Goal: Task Accomplishment & Management: Use online tool/utility

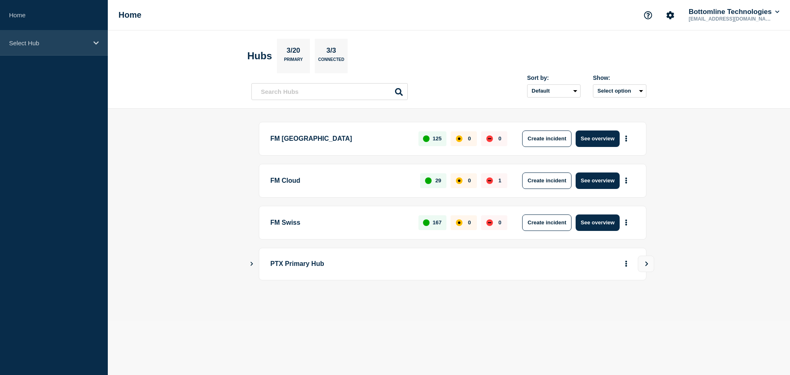
click at [45, 48] on div "Select Hub" at bounding box center [54, 42] width 108 height 25
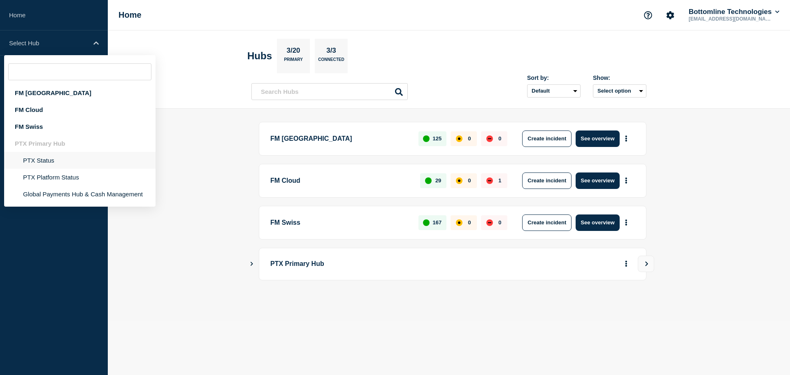
click at [44, 163] on li "PTX Status" at bounding box center [79, 160] width 151 height 17
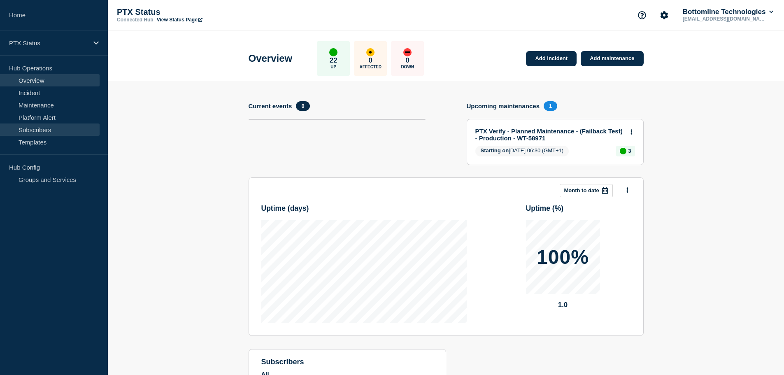
click at [45, 131] on link "Subscribers" at bounding box center [50, 129] width 100 height 12
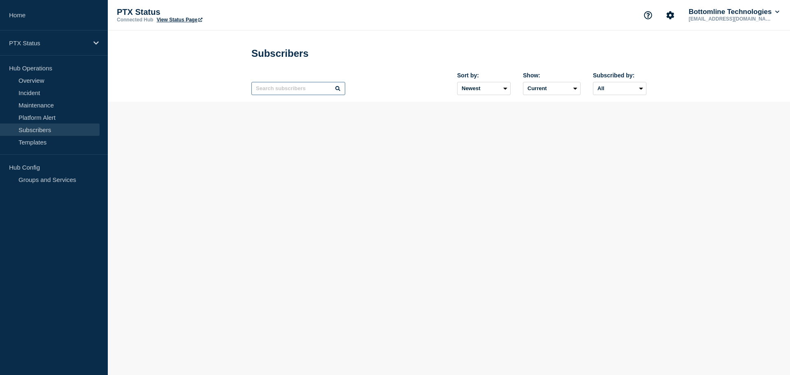
click at [271, 93] on input "text" at bounding box center [298, 88] width 94 height 13
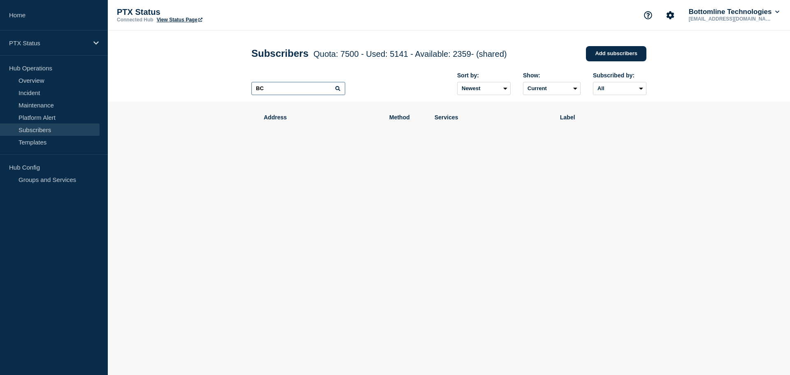
type input "B"
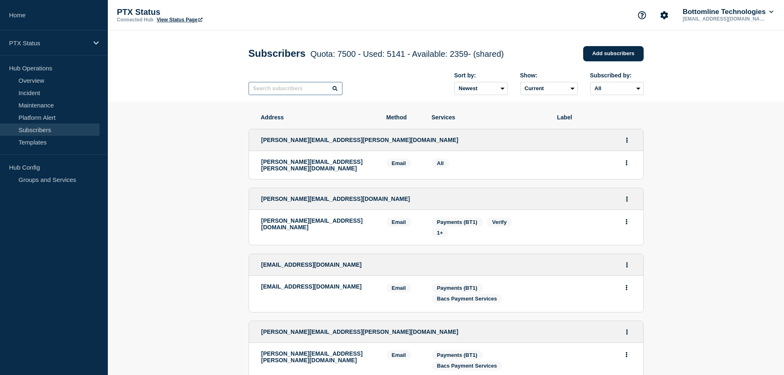
click at [281, 95] on input "text" at bounding box center [296, 88] width 94 height 13
paste input "[URL][DOMAIN_NAME]"
type input "[URL][DOMAIN_NAME]"
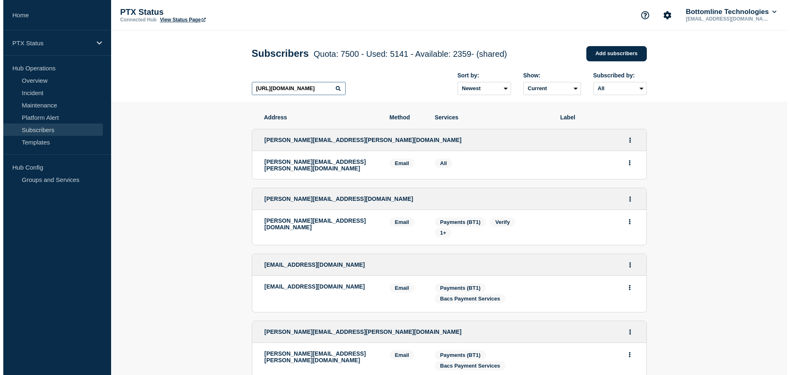
scroll to position [0, 67]
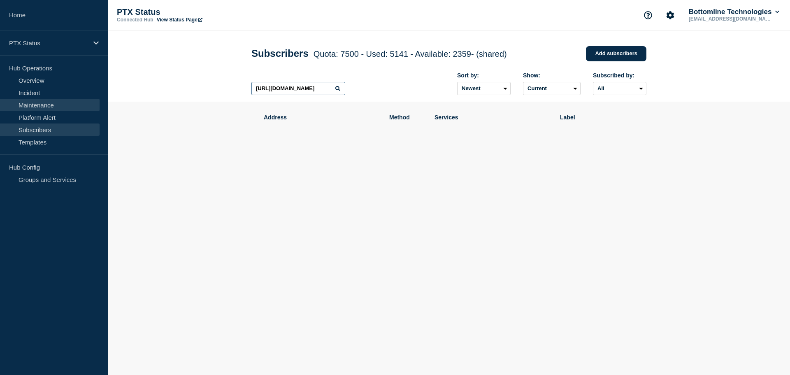
drag, startPoint x: 334, startPoint y: 92, endPoint x: 27, endPoint y: 102, distance: 306.8
click at [28, 102] on div "Home PTX Status Hub Operations Overview Incident Maintenance Platform Alert Sub…" at bounding box center [395, 111] width 790 height 222
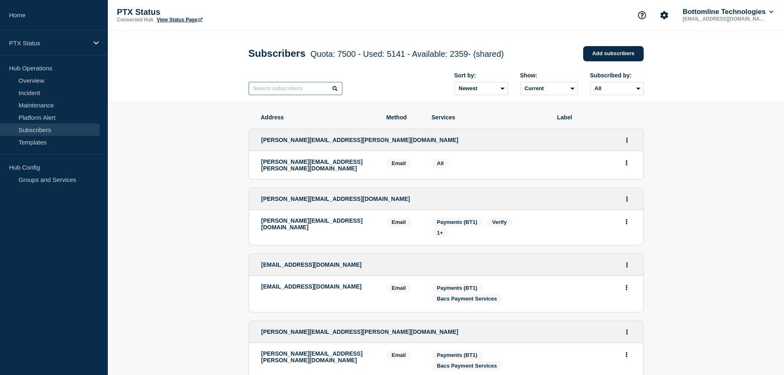
click at [269, 87] on input "text" at bounding box center [296, 88] width 94 height 13
paste input "[EMAIL_ADDRESS][DOMAIN_NAME]"
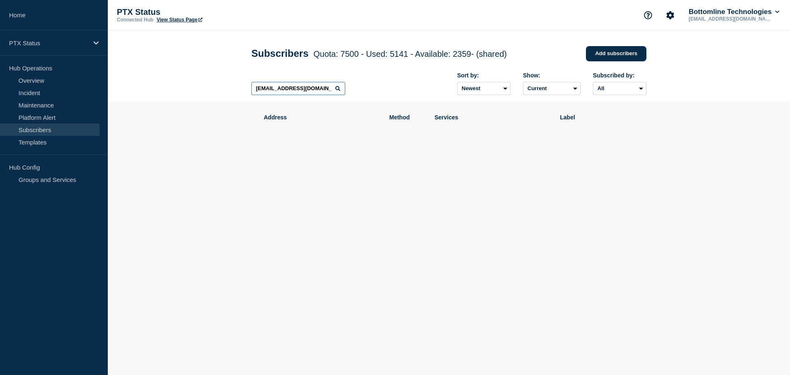
drag, startPoint x: 288, startPoint y: 90, endPoint x: 236, endPoint y: 78, distance: 53.2
click at [236, 78] on header "Subscribers Quota: 7500 - Used: 5141 - Available: 2359 - (shared) Quota Used Av…" at bounding box center [449, 65] width 682 height 71
type input "[DOMAIN_NAME]"
click at [236, 78] on header "Subscribers Quota: 7500 - Used: 5141 - Available: 2359 - (shared) Quota Used Av…" at bounding box center [449, 65] width 682 height 71
drag, startPoint x: 303, startPoint y: 88, endPoint x: 224, endPoint y: 84, distance: 79.1
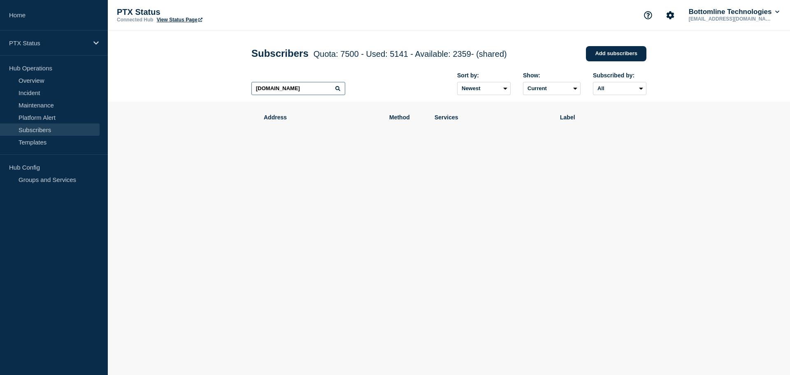
click at [224, 84] on header "Subscribers Quota: 7500 - Used: 5141 - Available: 2359 - (shared) Quota Used Av…" at bounding box center [449, 65] width 682 height 71
click at [83, 51] on div "PTX Status" at bounding box center [54, 42] width 108 height 25
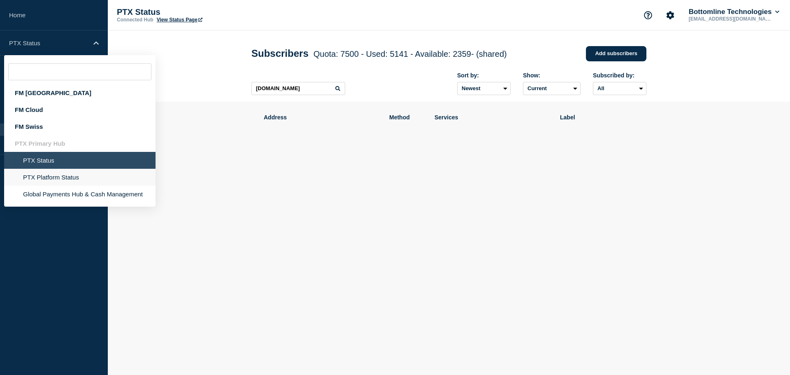
click at [72, 180] on li "PTX Platform Status" at bounding box center [79, 177] width 151 height 17
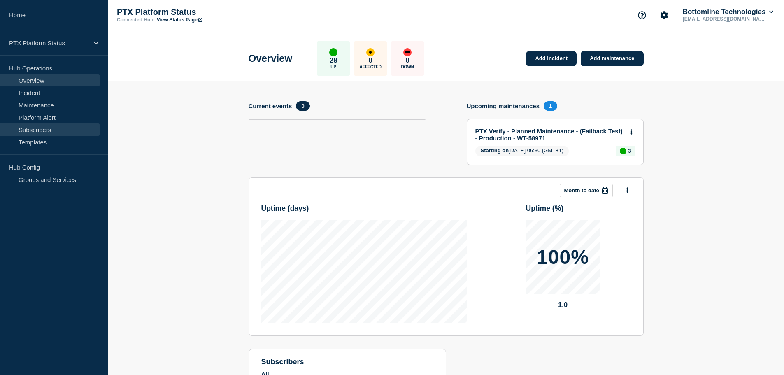
click at [40, 129] on link "Subscribers" at bounding box center [50, 129] width 100 height 12
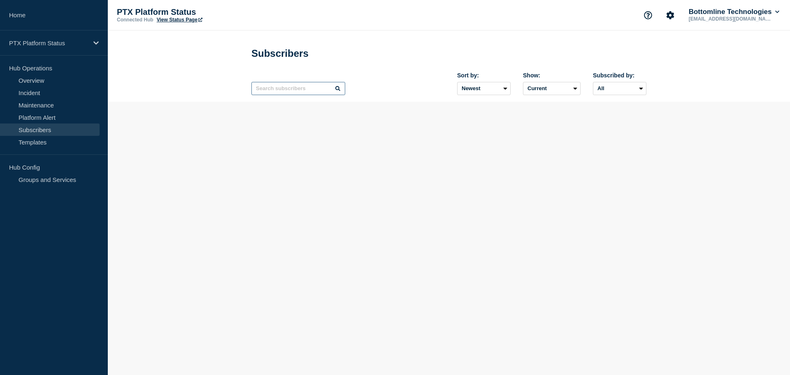
click at [281, 93] on input "text" at bounding box center [298, 88] width 94 height 13
paste input "[DOMAIN_NAME]"
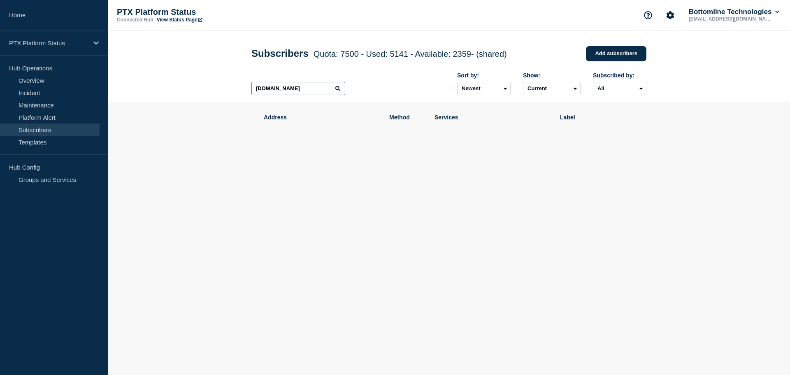
type input "[DOMAIN_NAME]"
click at [362, 74] on div "[DOMAIN_NAME] Sort by: Newest Oldest Show: Current Deleted Recently deleted Sub…" at bounding box center [448, 84] width 395 height 36
